Goal: Task Accomplishment & Management: Use online tool/utility

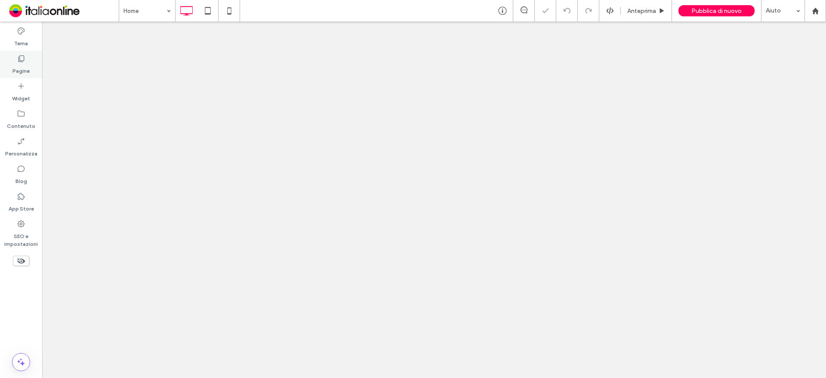
click at [21, 57] on icon at bounding box center [21, 58] width 9 height 9
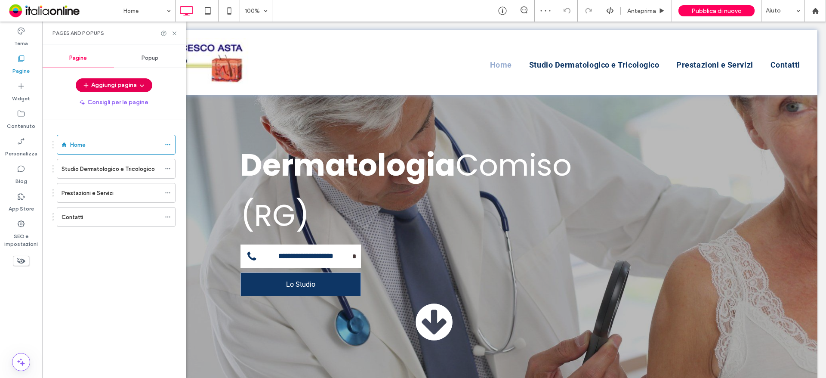
click at [118, 85] on button "Aggiungi pagina" at bounding box center [114, 85] width 77 height 14
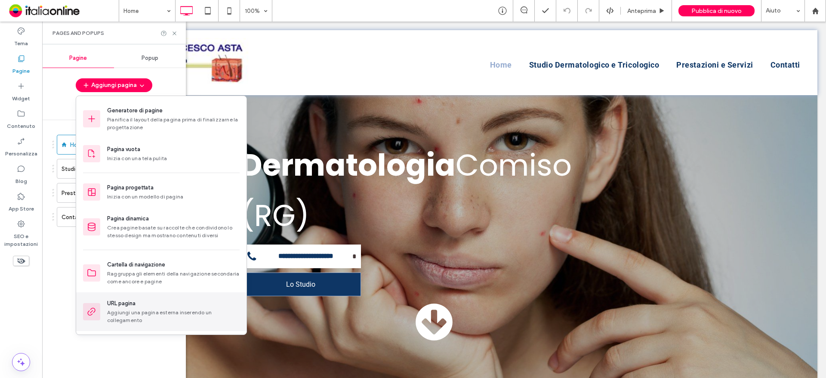
click at [138, 316] on div "Aggiungi una pagina esterna inserendo un collegamento" at bounding box center [173, 316] width 133 height 15
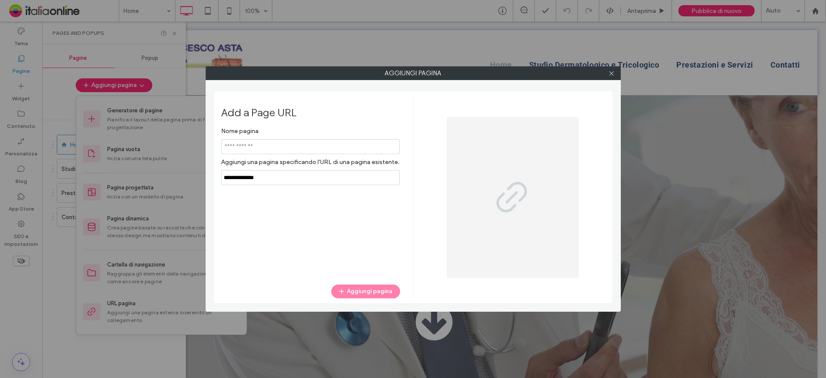
click at [233, 148] on input "notEmpty" at bounding box center [310, 146] width 179 height 15
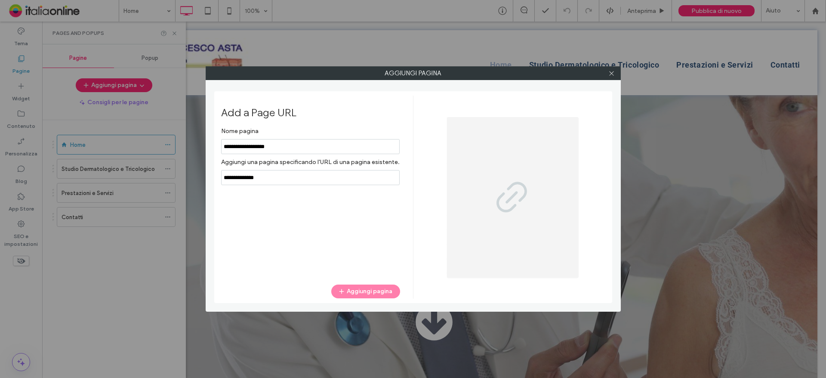
type input "**********"
click at [267, 177] on input "notEmpty,url" at bounding box center [310, 177] width 179 height 15
drag, startPoint x: 310, startPoint y: 183, endPoint x: 206, endPoint y: 183, distance: 104.1
click at [206, 183] on div "Aggiungi pagina Add a Page URL Nome pagina Aggiungi una pagina specificando l'U…" at bounding box center [413, 188] width 415 height 245
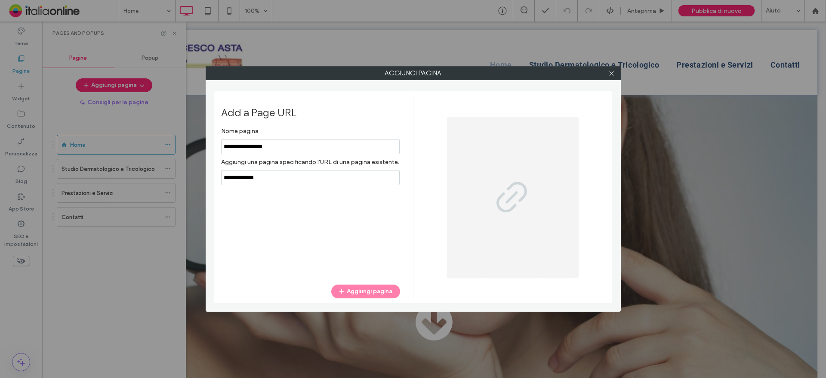
click at [376, 212] on div "Nome pagina Aggiungi una pagina specificando l'URL di una pagina esistente. Agg…" at bounding box center [310, 199] width 179 height 153
drag, startPoint x: 274, startPoint y: 179, endPoint x: 114, endPoint y: 176, distance: 160.1
click at [114, 176] on div "Aggiungi pagina Add a Page URL Nome pagina Aggiungi una pagina specificando l'U…" at bounding box center [413, 189] width 826 height 378
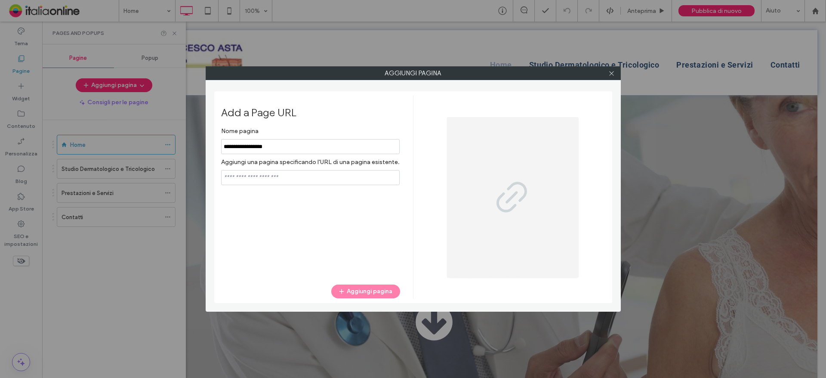
paste input "**********"
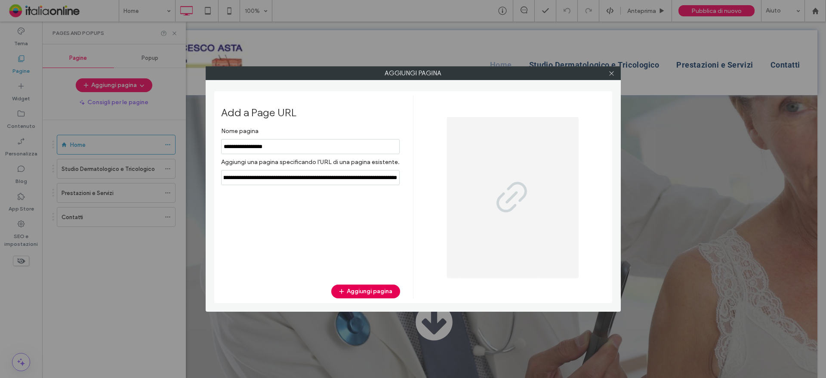
type input "**********"
click at [357, 289] on button "Aggiungi pagina" at bounding box center [365, 291] width 69 height 14
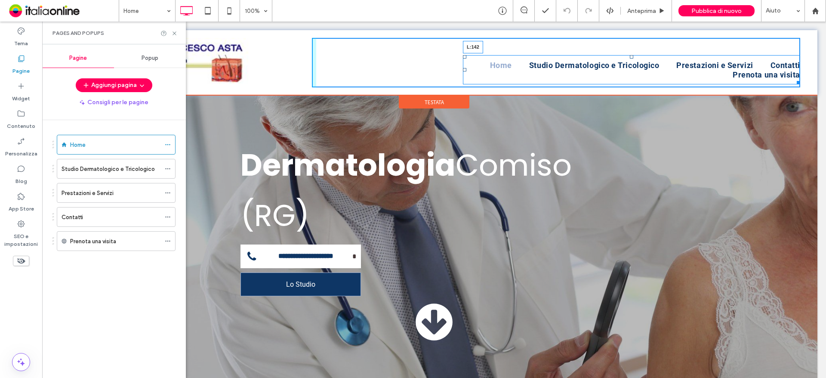
drag, startPoint x: 457, startPoint y: 68, endPoint x: 376, endPoint y: 69, distance: 80.9
click at [463, 69] on div at bounding box center [464, 69] width 3 height 3
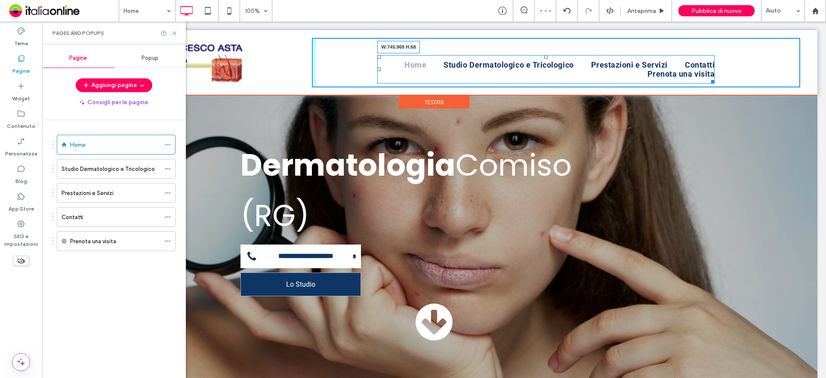
drag, startPoint x: 711, startPoint y: 83, endPoint x: 695, endPoint y: 81, distance: 16.4
click at [708, 81] on div at bounding box center [711, 80] width 6 height 6
drag, startPoint x: 692, startPoint y: 82, endPoint x: 827, endPoint y: 106, distance: 136.3
click at [788, 83] on div "Home Studio Dermatologico e Tricologico Prestazioni e Servizi Contatti Prenota …" at bounding box center [556, 62] width 488 height 49
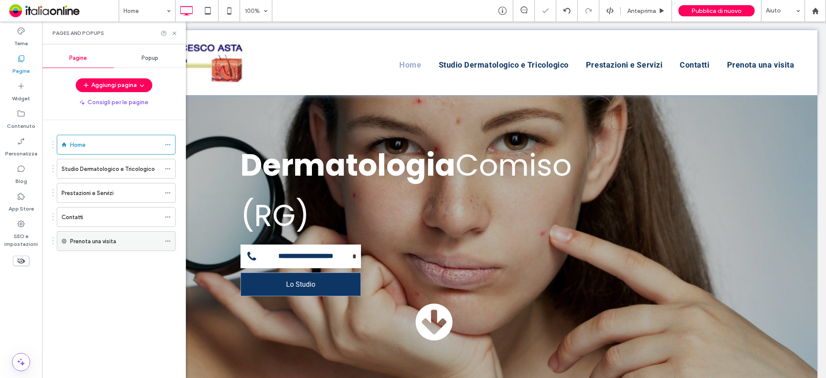
click at [107, 241] on label "Prenota una visita" at bounding box center [93, 241] width 46 height 15
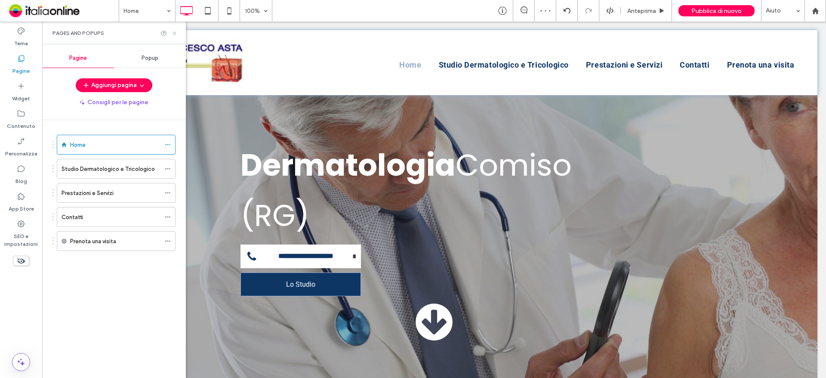
click at [176, 33] on icon at bounding box center [174, 33] width 6 height 6
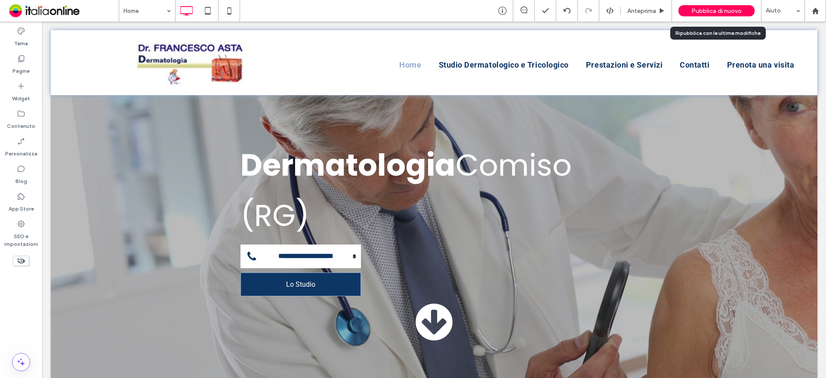
click at [718, 14] on span "Pubblica di nuovo" at bounding box center [717, 10] width 50 height 7
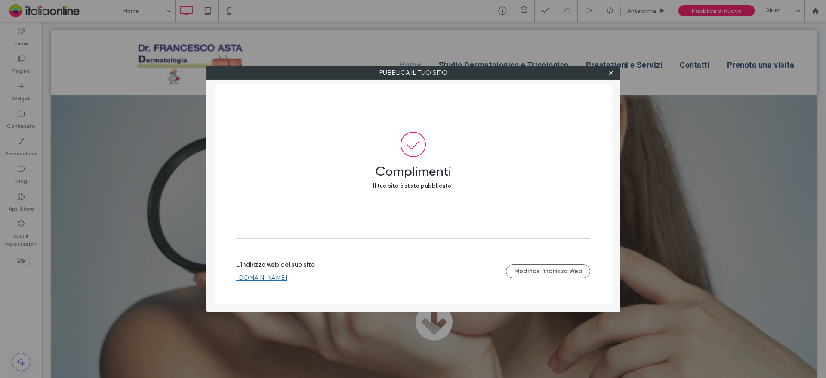
click at [287, 278] on link "[DOMAIN_NAME]" at bounding box center [261, 278] width 51 height 8
